Goal: Task Accomplishment & Management: Complete application form

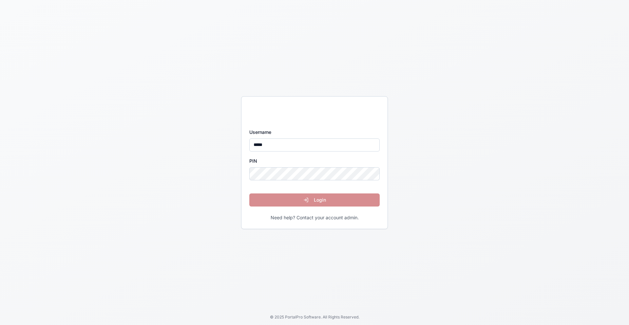
type input "*****"
click button "Login" at bounding box center [314, 199] width 130 height 13
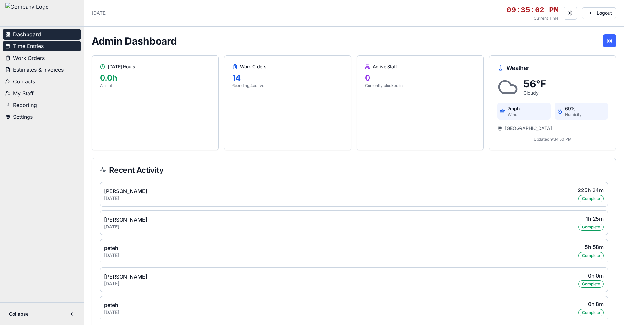
click at [45, 44] on button "Time Entries" at bounding box center [42, 46] width 78 height 10
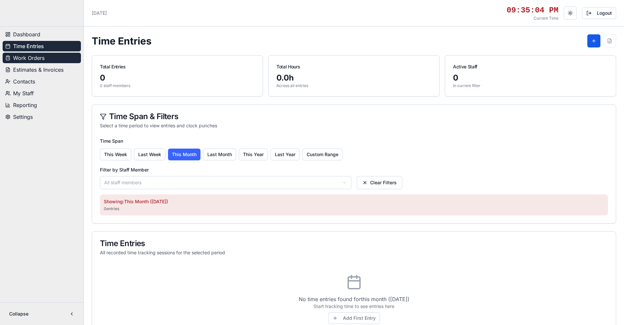
click at [43, 58] on span "Work Orders" at bounding box center [28, 58] width 31 height 8
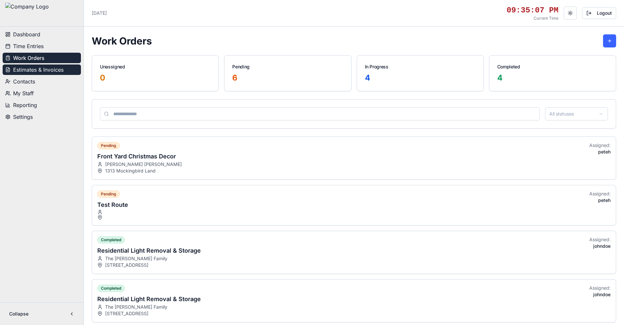
click at [42, 69] on span "Estimates & Invoices" at bounding box center [38, 70] width 50 height 8
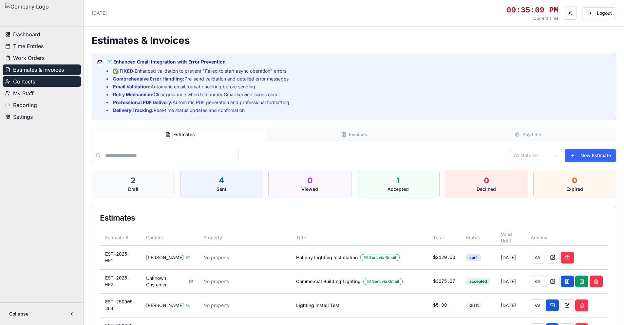
click at [35, 82] on span "Contacts" at bounding box center [24, 82] width 22 height 8
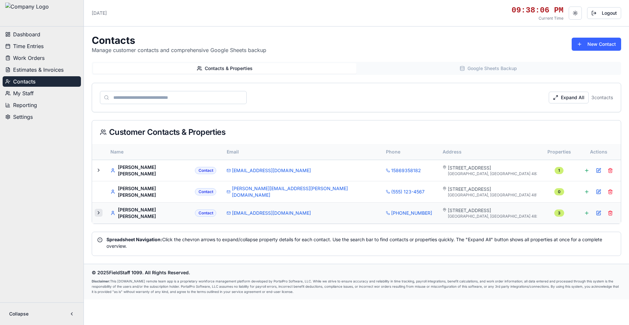
click at [98, 212] on button at bounding box center [99, 213] width 8 height 8
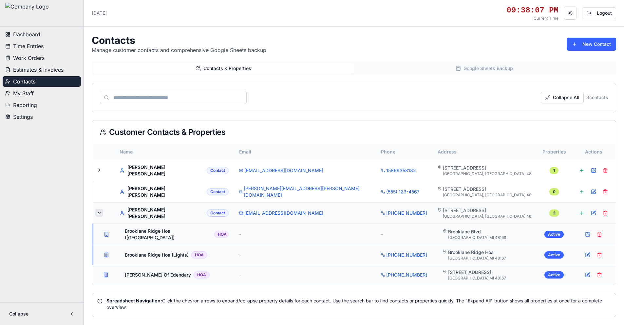
click at [99, 211] on button at bounding box center [99, 213] width 8 height 8
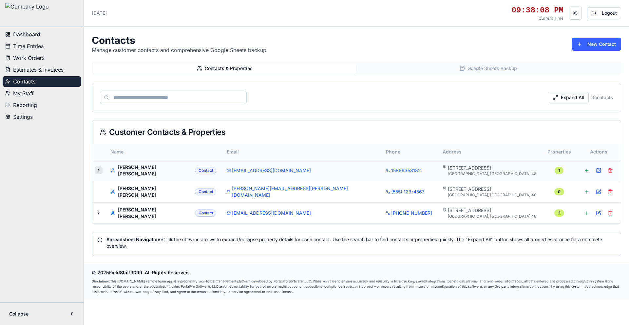
click at [97, 170] on button at bounding box center [99, 170] width 8 height 8
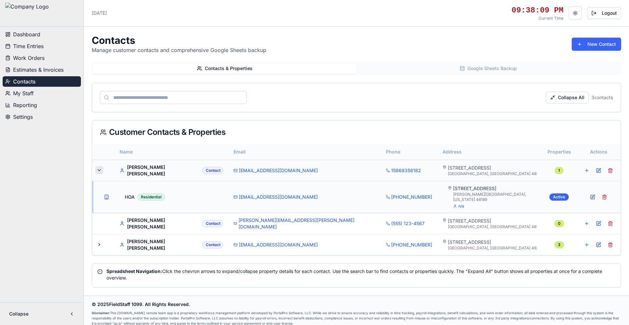
click at [101, 170] on button at bounding box center [99, 170] width 8 height 8
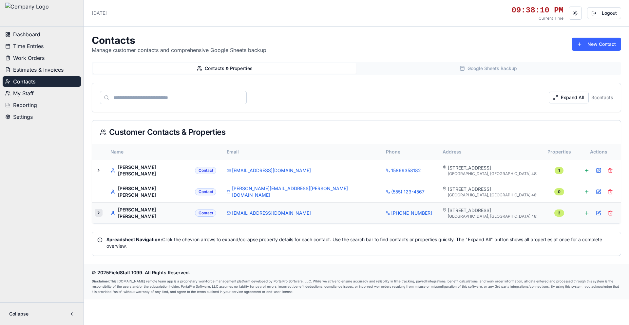
click at [98, 211] on button at bounding box center [99, 213] width 8 height 8
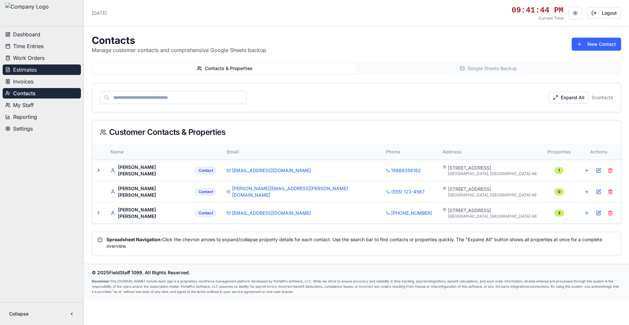
click at [40, 69] on button "Estimates" at bounding box center [42, 69] width 78 height 10
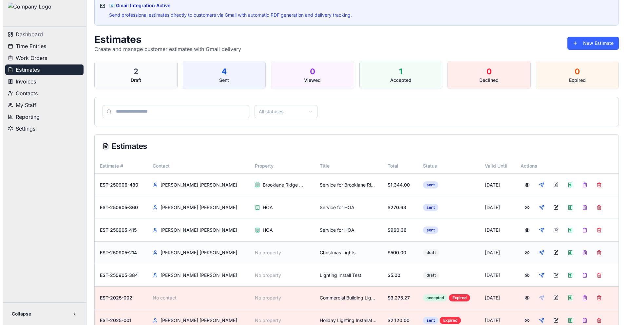
scroll to position [87, 0]
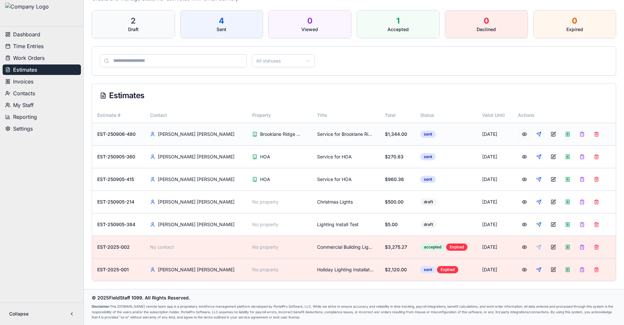
click at [518, 134] on button at bounding box center [524, 134] width 13 height 12
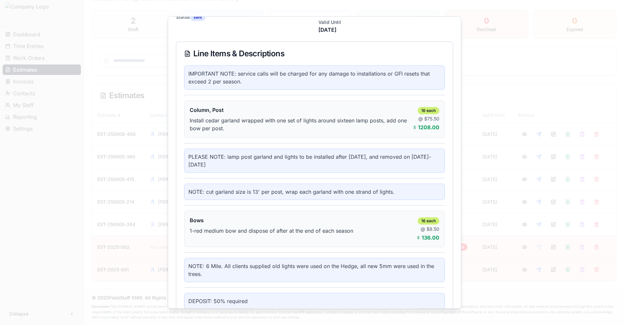
scroll to position [0, 0]
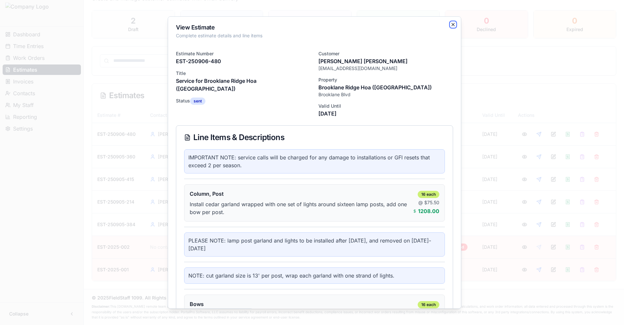
click at [450, 24] on icon "button" at bounding box center [452, 24] width 5 height 5
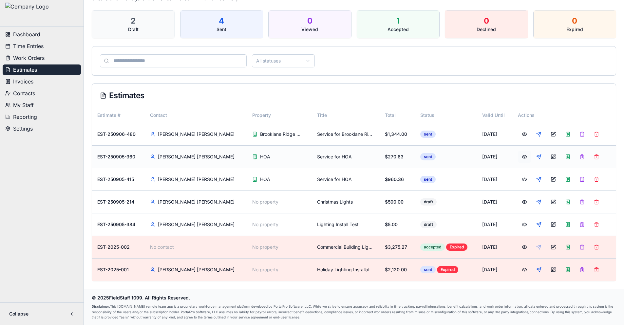
click at [518, 157] on button at bounding box center [524, 157] width 13 height 12
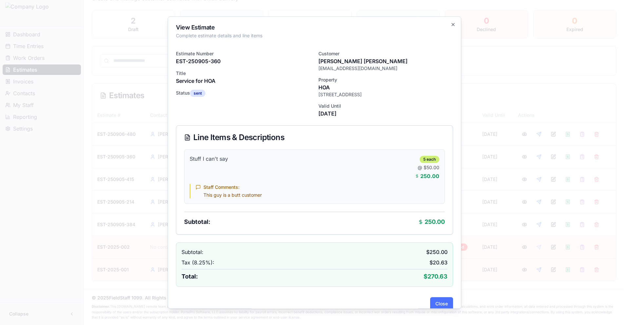
click at [437, 302] on button "Close" at bounding box center [441, 303] width 23 height 13
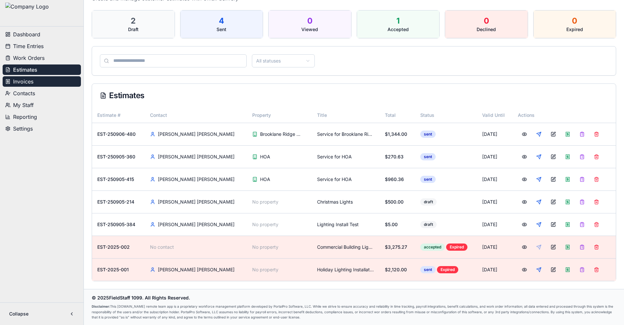
click at [40, 82] on button "Invoices" at bounding box center [42, 81] width 78 height 10
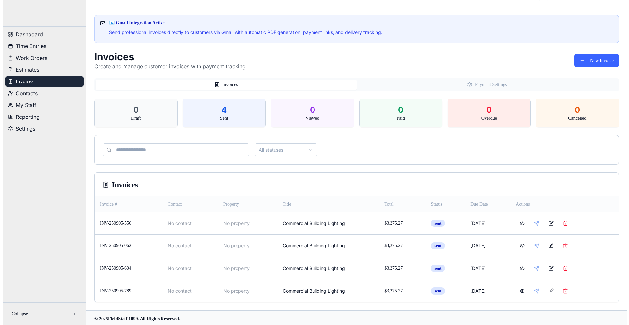
scroll to position [41, 0]
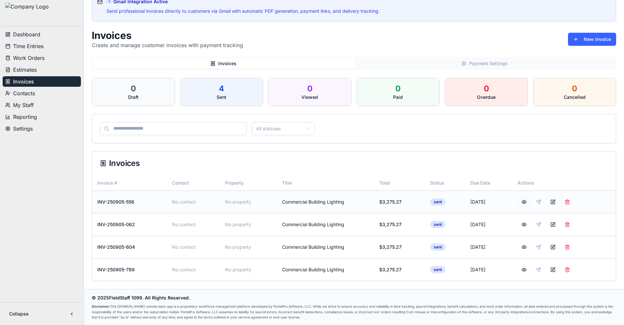
click at [525, 201] on button at bounding box center [523, 202] width 13 height 12
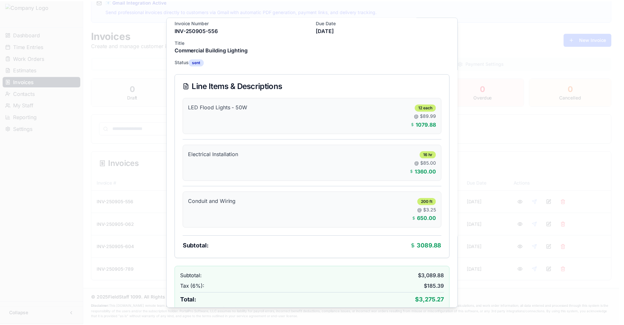
scroll to position [0, 0]
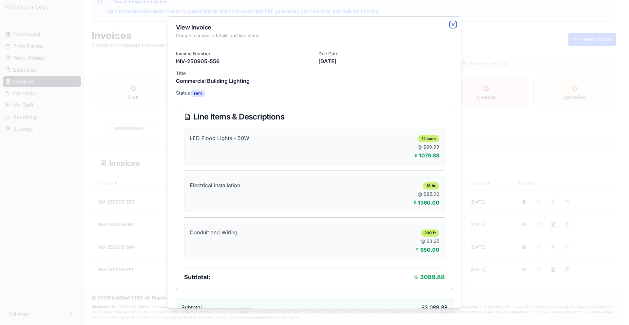
click at [450, 23] on icon "button" at bounding box center [452, 24] width 5 height 5
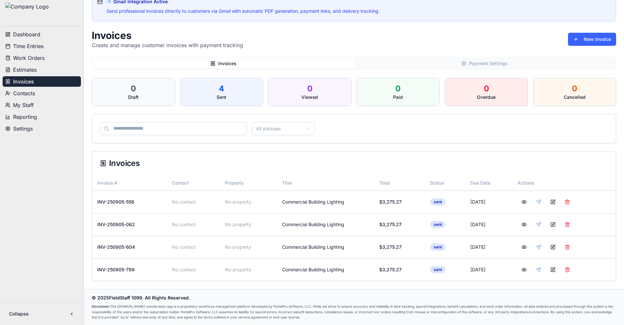
click at [469, 65] on button "Payment Settings" at bounding box center [484, 63] width 261 height 10
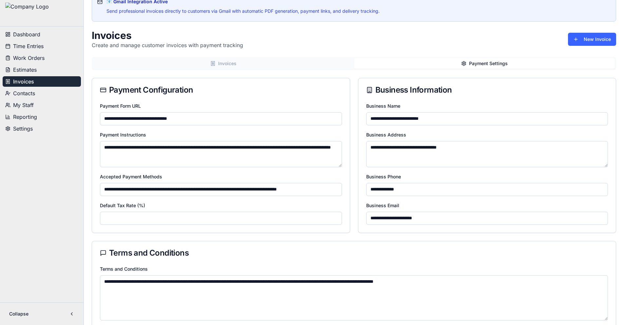
click at [278, 64] on button "Invoices" at bounding box center [223, 63] width 261 height 10
click at [486, 65] on button "Payment Settings" at bounding box center [484, 63] width 261 height 10
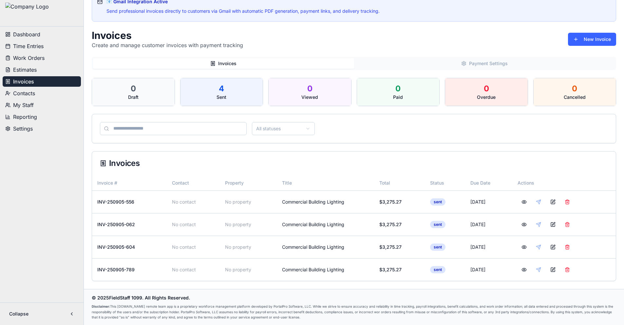
click at [239, 64] on button "Invoices" at bounding box center [223, 63] width 261 height 10
click at [28, 69] on span "Estimates" at bounding box center [25, 70] width 24 height 8
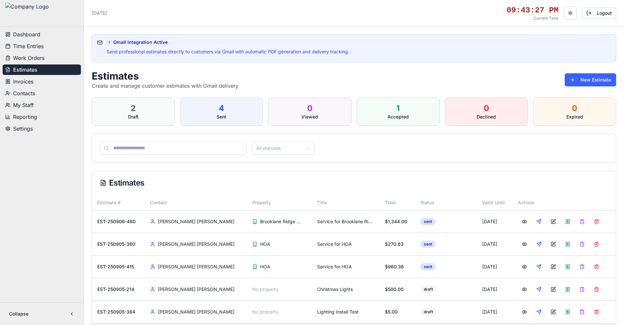
click at [24, 81] on span "Invoices" at bounding box center [23, 82] width 20 height 8
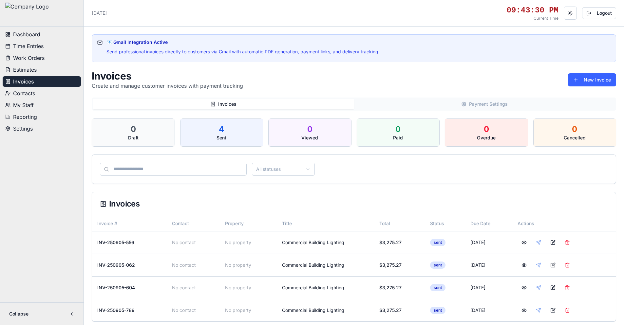
click at [28, 69] on span "Estimates" at bounding box center [25, 70] width 24 height 8
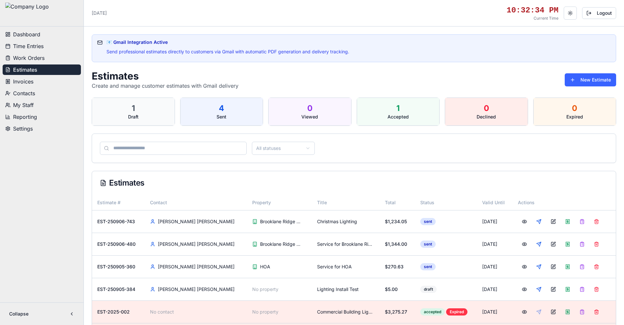
click at [30, 128] on span "Settings" at bounding box center [23, 129] width 20 height 8
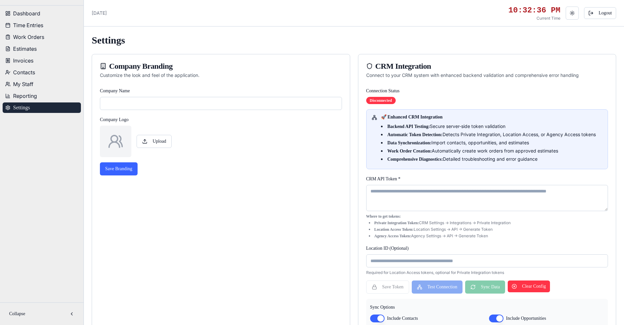
type input "**********"
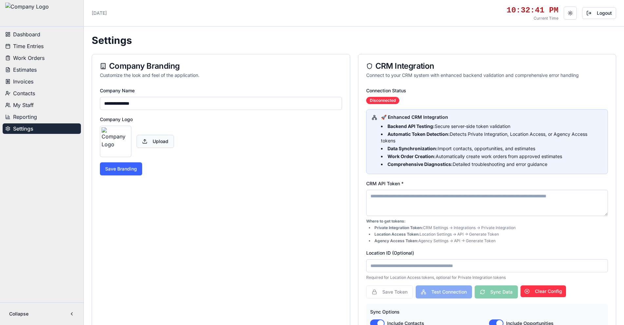
click at [147, 142] on label "Upload" at bounding box center [155, 141] width 37 height 13
click at [147, 142] on input "Upload" at bounding box center [156, 141] width 624 height 13
click at [132, 168] on button "Save Branding" at bounding box center [121, 168] width 42 height 13
click at [148, 140] on label "Upload" at bounding box center [155, 141] width 37 height 13
click at [148, 140] on input "Upload" at bounding box center [156, 141] width 624 height 13
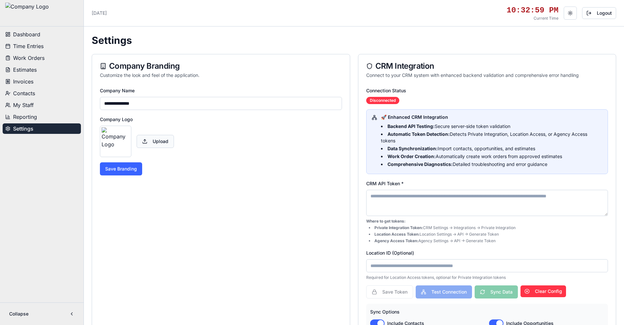
type input "**********"
click at [128, 172] on button "Save Branding" at bounding box center [121, 168] width 42 height 13
click at [38, 72] on button "Estimates" at bounding box center [42, 69] width 78 height 10
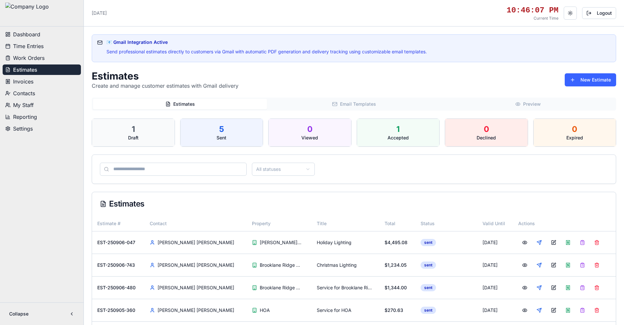
click at [351, 103] on button "Email Templates" at bounding box center [354, 104] width 174 height 10
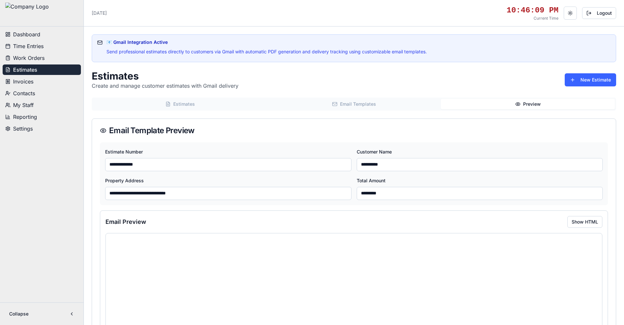
click at [529, 101] on button "Preview" at bounding box center [528, 104] width 174 height 10
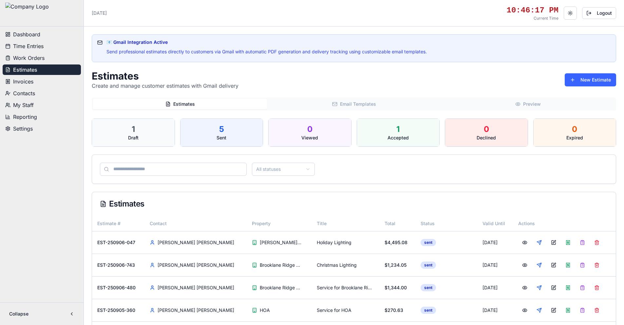
click at [189, 104] on button "Estimates" at bounding box center [180, 104] width 174 height 10
click at [587, 81] on button "New Estimate" at bounding box center [589, 79] width 51 height 13
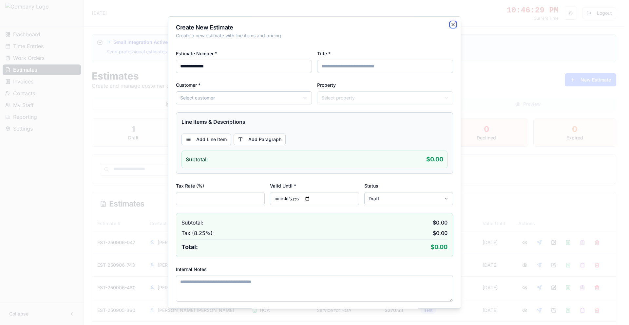
click at [451, 24] on icon "button" at bounding box center [452, 24] width 3 height 3
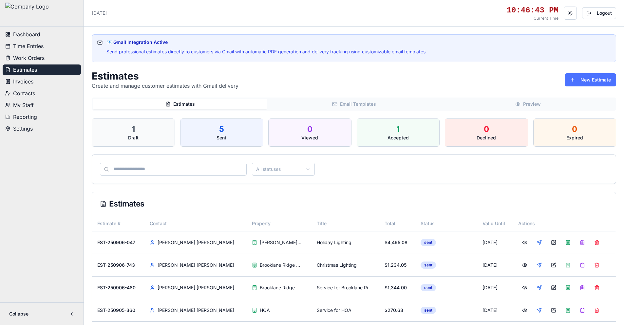
click at [595, 80] on button "New Estimate" at bounding box center [589, 79] width 51 height 13
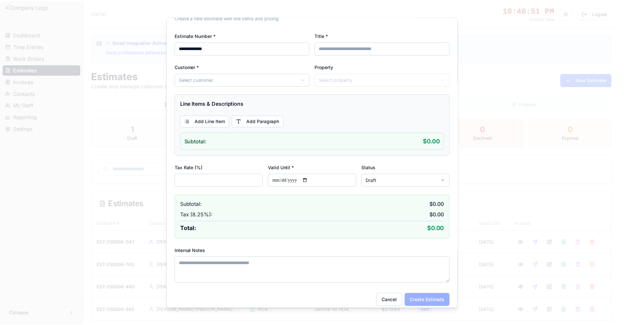
scroll to position [25, 0]
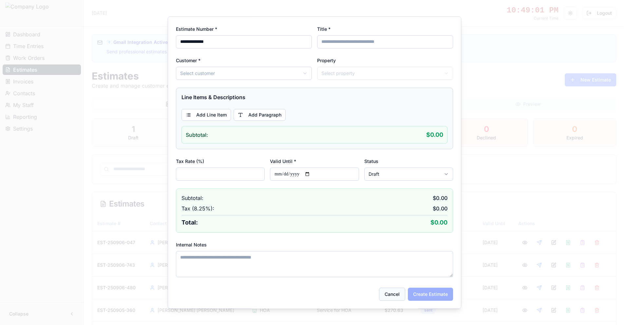
click at [384, 293] on button "Cancel" at bounding box center [392, 294] width 26 height 13
